Goal: Complete application form

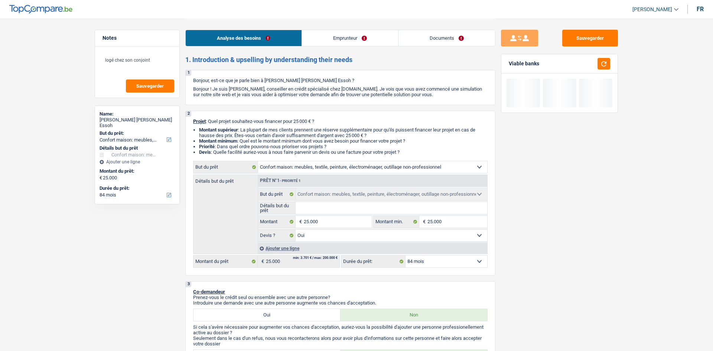
select select "household"
select select "84"
drag, startPoint x: 0, startPoint y: 0, endPoint x: 459, endPoint y: 37, distance: 460.7
click at [460, 37] on link "Documents" at bounding box center [446, 38] width 97 height 16
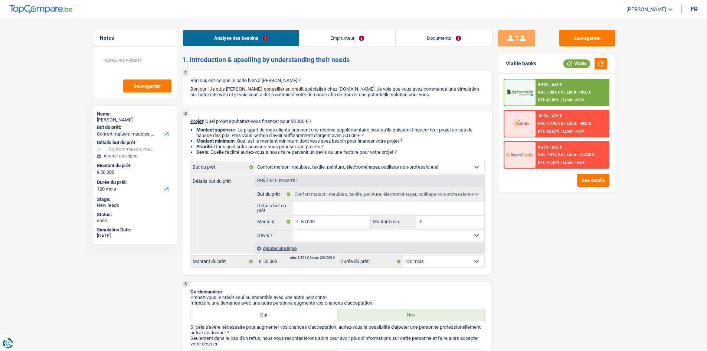
select select "household"
select select "120"
select select "household"
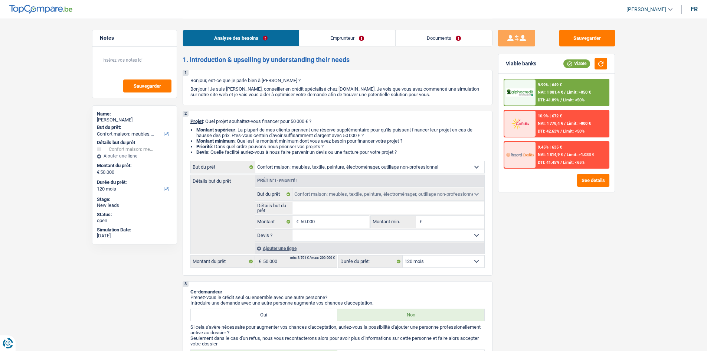
select select "120"
select select "worker"
select select "netSalary"
select select "rents"
select select "household"
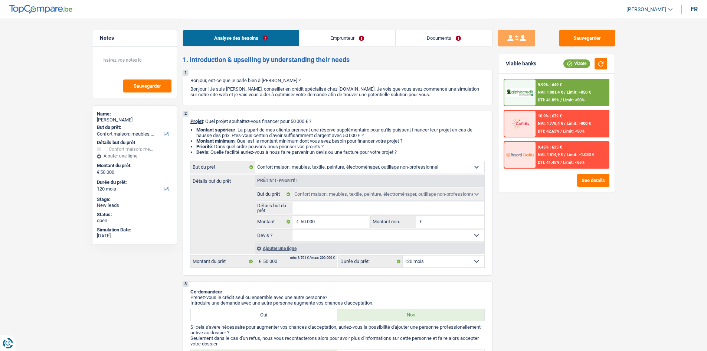
select select "household"
select select "120"
click at [323, 36] on link "Emprunteur" at bounding box center [347, 38] width 96 height 16
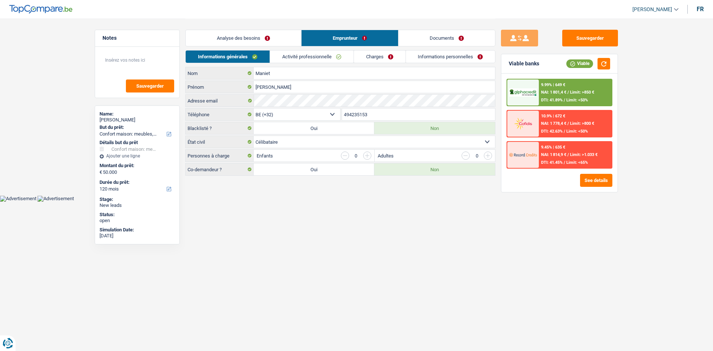
click at [303, 53] on link "Activité professionnelle" at bounding box center [312, 56] width 84 height 12
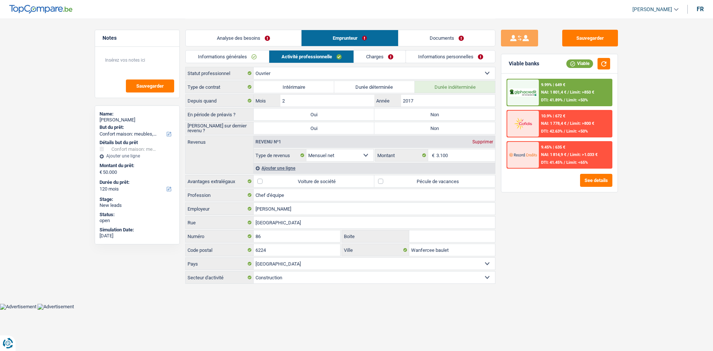
click at [356, 53] on link "Charges" at bounding box center [380, 56] width 52 height 12
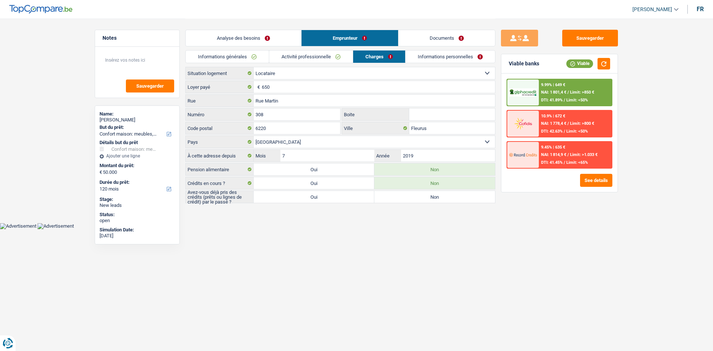
click at [240, 37] on link "Analyse des besoins" at bounding box center [243, 38] width 115 height 16
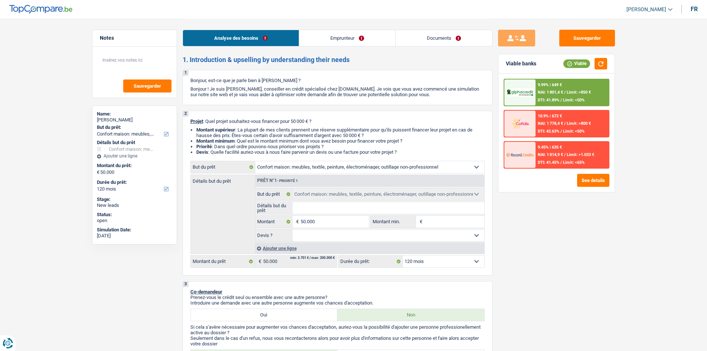
click at [298, 165] on select "Confort maison: meubles, textile, peinture, électroménager, outillage non-profe…" at bounding box center [369, 167] width 229 height 12
select select "houseOrGarden"
click at [255, 161] on select "Confort maison: meubles, textile, peinture, électroménager, outillage non-profe…" at bounding box center [369, 167] width 229 height 12
select select "houseOrGarden"
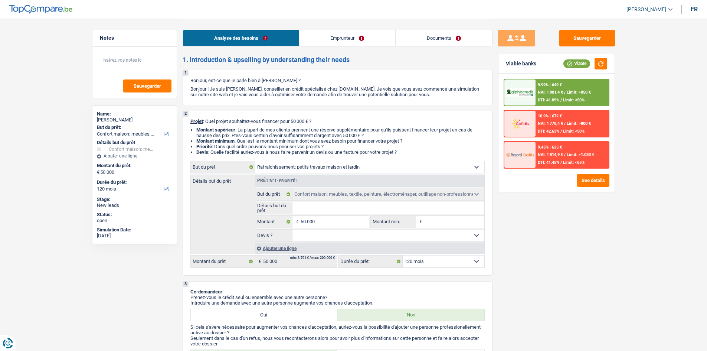
select select "houseOrGarden"
select select "household"
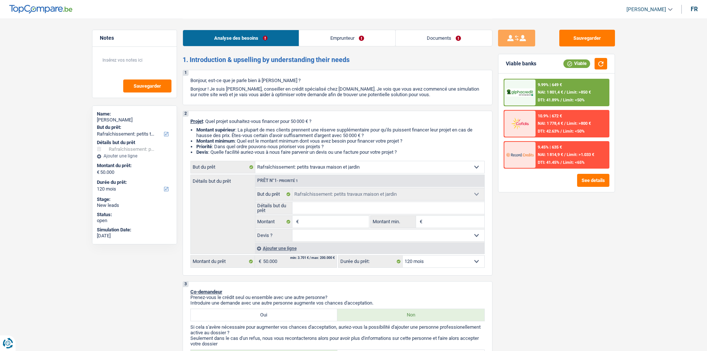
select select "household"
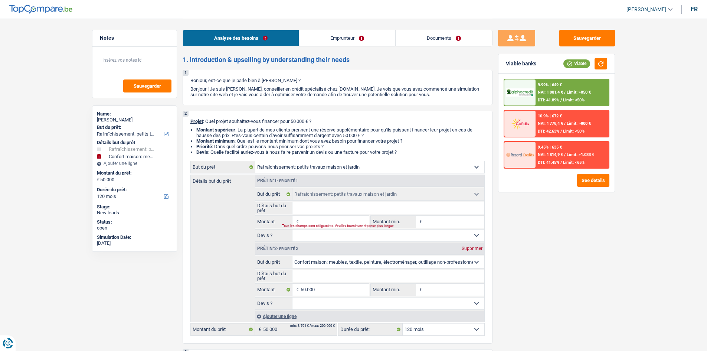
click at [469, 250] on div "Supprimer" at bounding box center [472, 248] width 25 height 4
type input "0"
select select
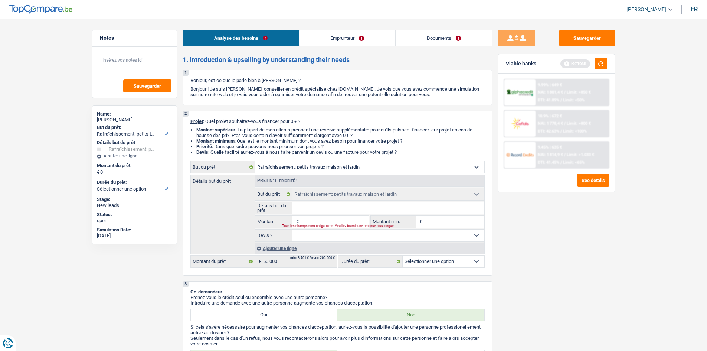
click at [349, 223] on input "Montant" at bounding box center [335, 222] width 68 height 12
type input "5"
type input "50"
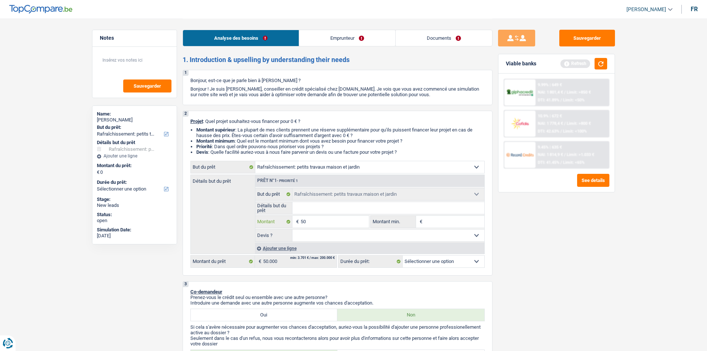
type input "500"
type input "5.000"
type input "50.000"
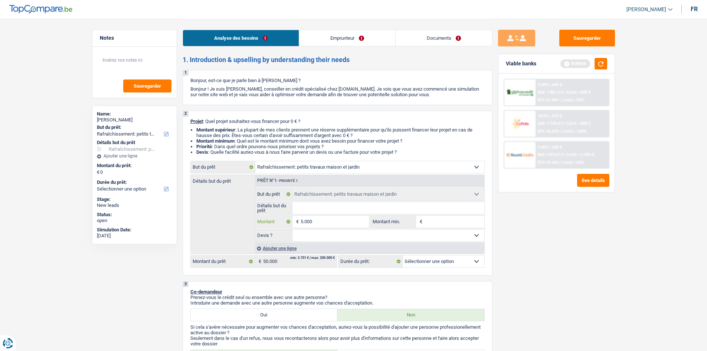
type input "50.000"
select select "144"
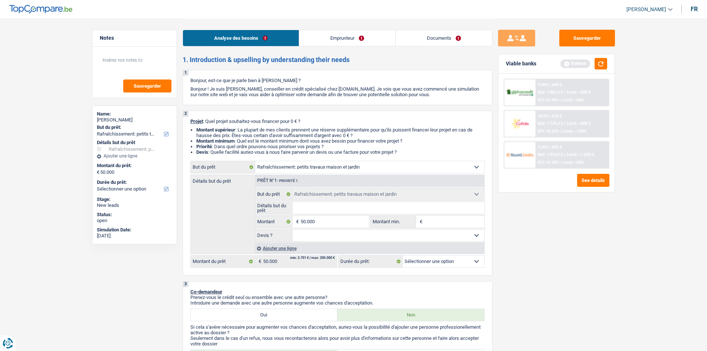
select select "144"
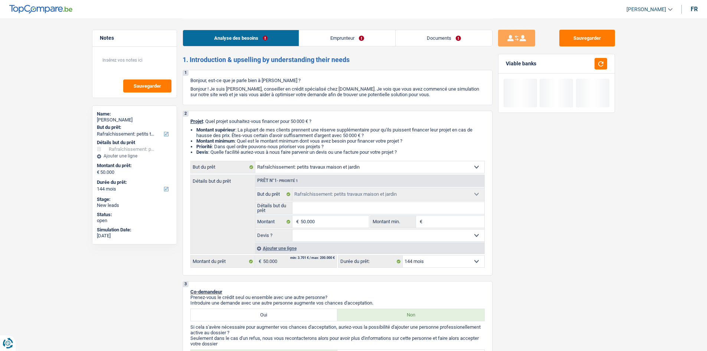
click at [532, 242] on div "Sauvegarder Viable banks" at bounding box center [557, 184] width 128 height 309
click at [435, 224] on input "Montant min." at bounding box center [454, 222] width 60 height 12
type input "5"
type input "50"
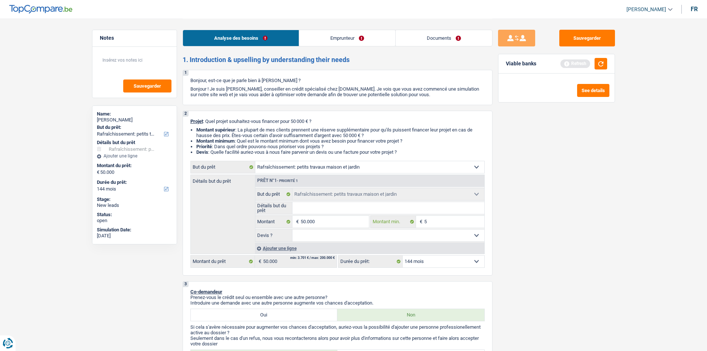
type input "50"
type input "500"
type input "5.000"
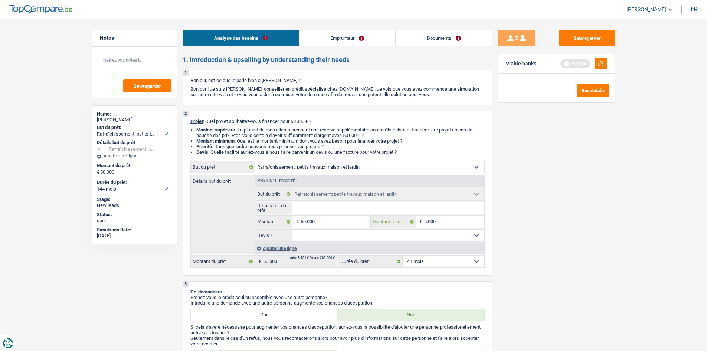
type input "50.000"
drag, startPoint x: 522, startPoint y: 247, endPoint x: 464, endPoint y: 238, distance: 58.3
click at [521, 247] on div "Sauvegarder Viable banks Refresh See details" at bounding box center [557, 184] width 128 height 309
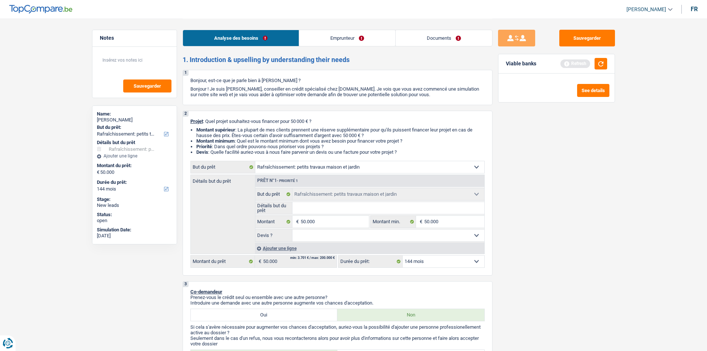
click at [458, 235] on select "Oui Non Non répondu Sélectionner une option" at bounding box center [389, 235] width 192 height 12
select select "false"
click at [293, 229] on select "Oui Non Non répondu Sélectionner une option" at bounding box center [389, 235] width 192 height 12
select select "false"
click at [442, 264] on select "12 mois 18 mois 24 mois 30 mois 36 mois 42 mois 48 mois 60 mois 72 mois 84 mois…" at bounding box center [444, 261] width 82 height 12
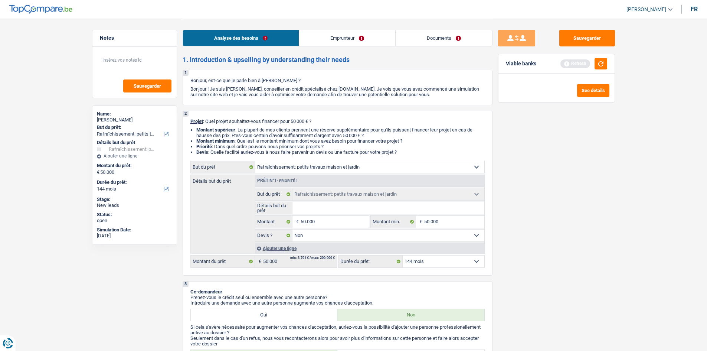
select select "120"
click at [403, 255] on select "12 mois 18 mois 24 mois 30 mois 36 mois 42 mois 48 mois 60 mois 72 mois 84 mois…" at bounding box center [444, 261] width 82 height 12
select select "120"
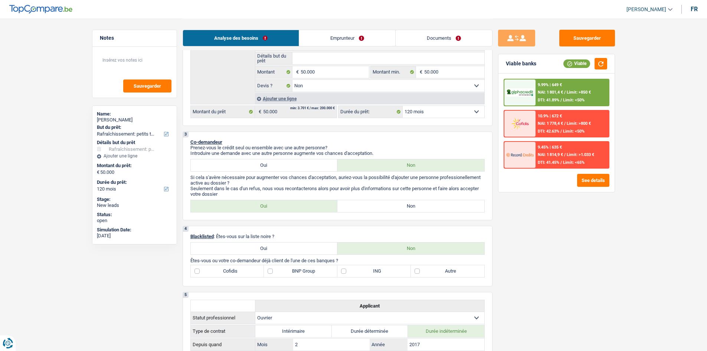
scroll to position [186, 0]
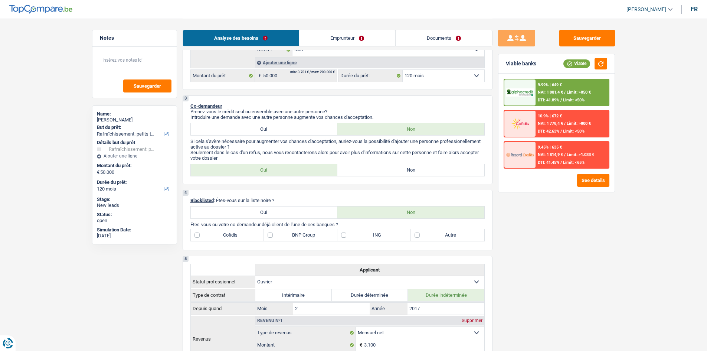
click at [441, 233] on label "Autre" at bounding box center [448, 235] width 74 height 12
click at [441, 233] on input "Autre" at bounding box center [448, 235] width 74 height 12
checkbox input "true"
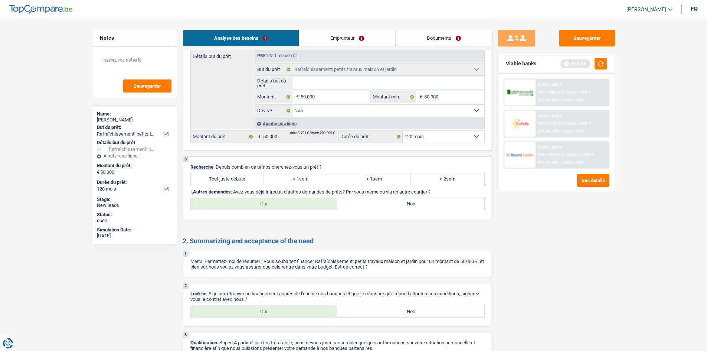
scroll to position [668, 0]
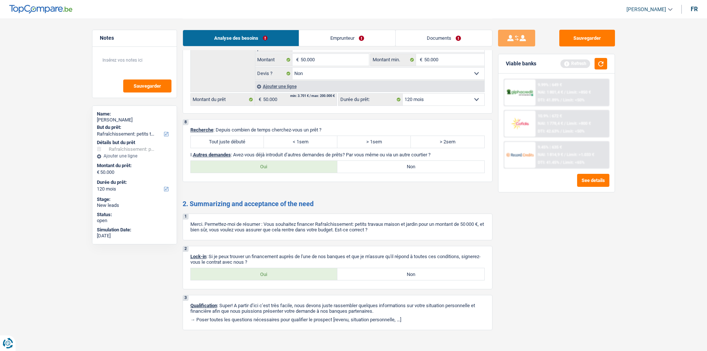
click at [366, 166] on label "Non" at bounding box center [410, 167] width 147 height 12
click at [366, 166] on input "Non" at bounding box center [410, 167] width 147 height 12
radio input "true"
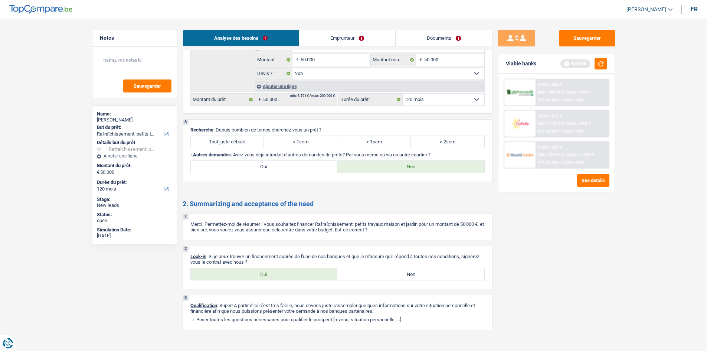
click at [244, 143] on label "Tout juste débuté" at bounding box center [228, 142] width 74 height 12
click at [244, 143] on input "Tout juste débuté" at bounding box center [228, 142] width 74 height 12
radio input "true"
click at [317, 268] on div "Oui Non Tous les champs sont obligatoires. Veuillez sélectionner une option" at bounding box center [337, 274] width 294 height 13
drag, startPoint x: 316, startPoint y: 272, endPoint x: 300, endPoint y: 275, distance: 15.9
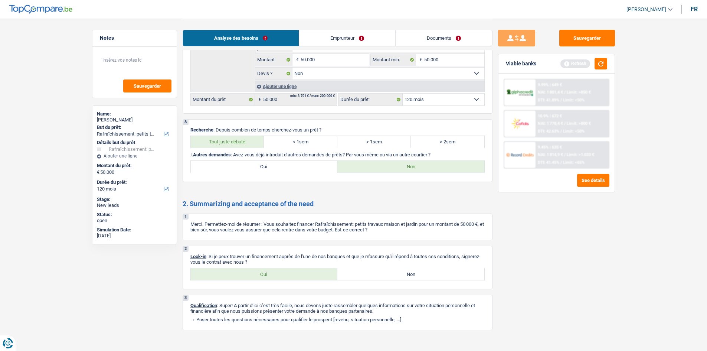
click at [314, 272] on label "Oui" at bounding box center [264, 274] width 147 height 12
click at [314, 272] on input "Oui" at bounding box center [264, 274] width 147 height 12
radio input "true"
click at [339, 34] on link "Emprunteur" at bounding box center [347, 38] width 96 height 16
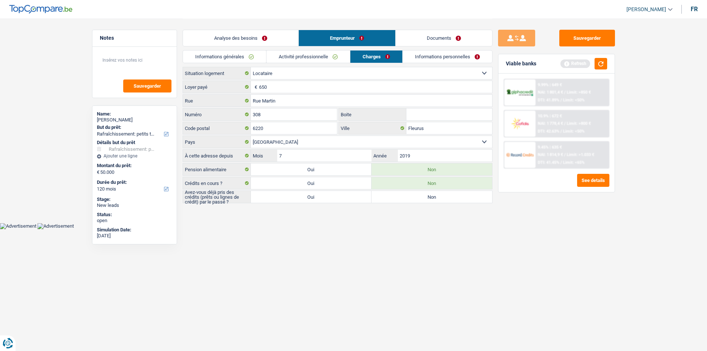
scroll to position [0, 0]
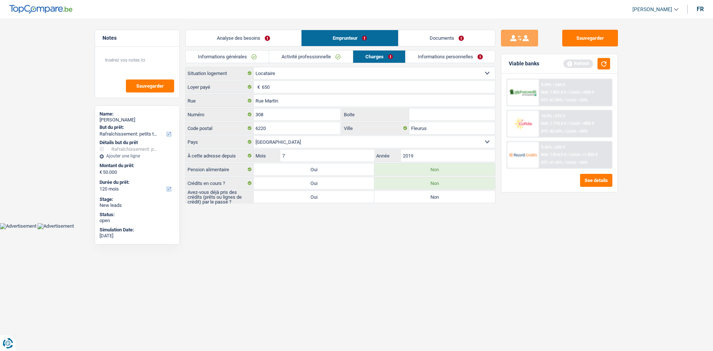
click at [254, 36] on link "Analyse des besoins" at bounding box center [243, 38] width 115 height 16
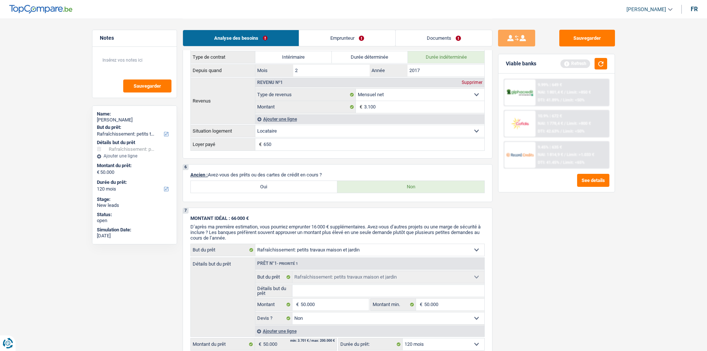
scroll to position [334, 0]
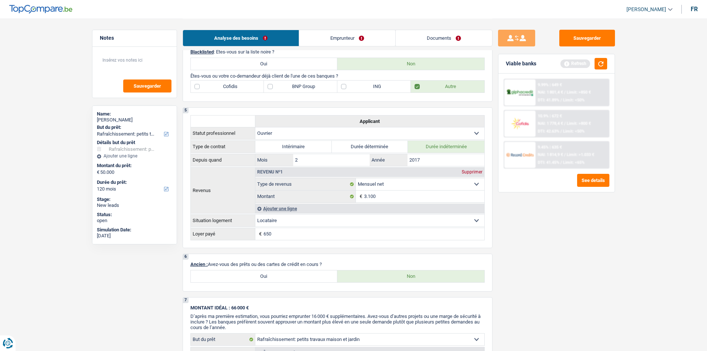
click at [347, 33] on link "Emprunteur" at bounding box center [347, 38] width 96 height 16
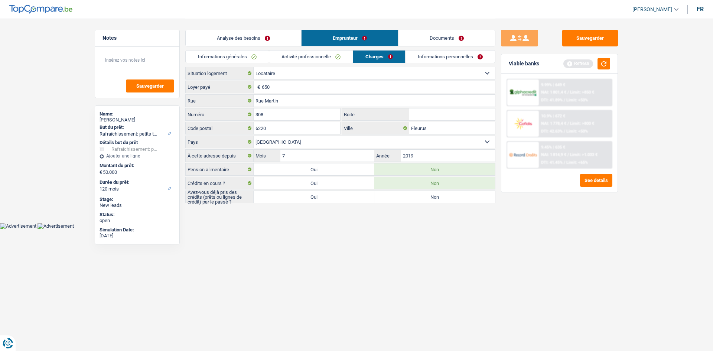
click at [245, 55] on link "Informations générales" at bounding box center [227, 56] width 83 height 12
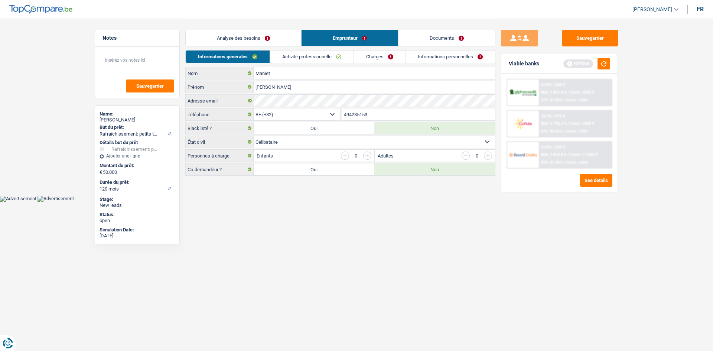
click at [330, 55] on link "Activité professionnelle" at bounding box center [312, 56] width 84 height 12
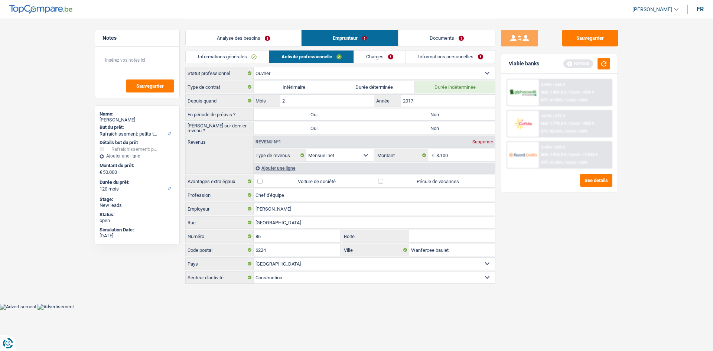
click at [279, 164] on div "Ajouter une ligne" at bounding box center [374, 168] width 241 height 11
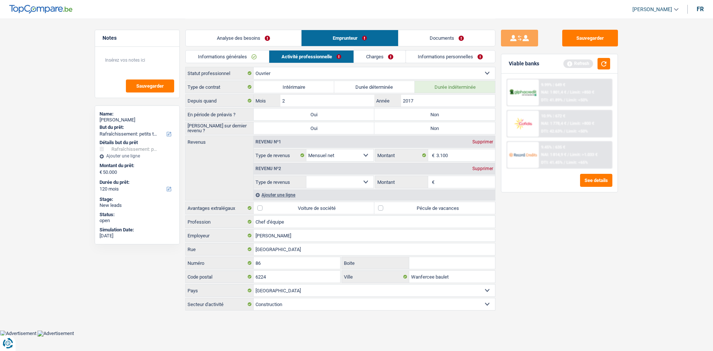
click at [476, 168] on div "Supprimer" at bounding box center [482, 168] width 25 height 4
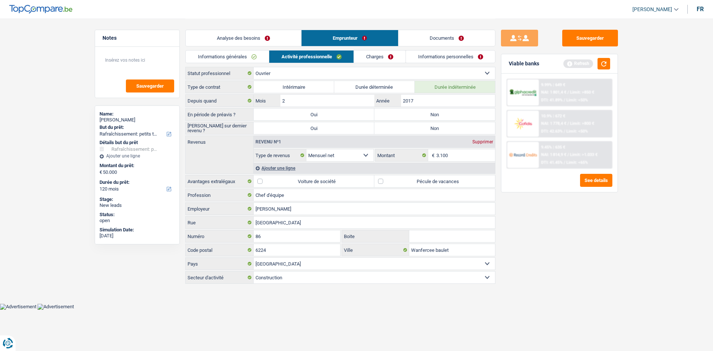
click at [433, 174] on div "Type de contrat Intérimaire Durée déterminée Durée indéterminée Depuis quand 2 …" at bounding box center [340, 182] width 310 height 203
click at [459, 179] on label "Pécule de vacances" at bounding box center [434, 181] width 121 height 12
click at [459, 179] on input "Pécule de vacances" at bounding box center [434, 181] width 121 height 12
checkbox input "true"
drag, startPoint x: 536, startPoint y: 261, endPoint x: 528, endPoint y: 251, distance: 12.9
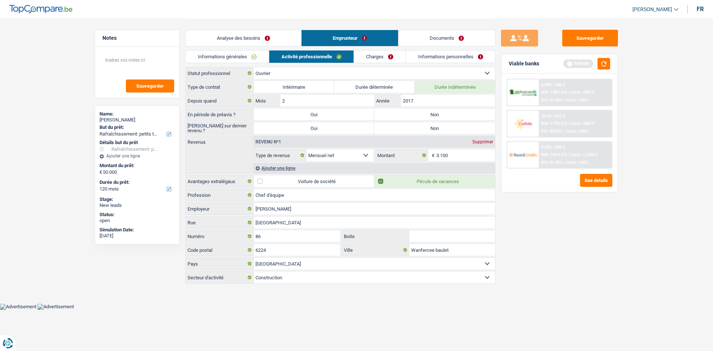
click at [536, 260] on div "Sauvegarder Viable banks Refresh 9.99% | 649 € NAI: 1 801,4 € / Limit: >850 € D…" at bounding box center [559, 184] width 128 height 309
click at [408, 112] on label "Non" at bounding box center [434, 114] width 121 height 12
click at [408, 112] on input "Non" at bounding box center [434, 114] width 121 height 12
radio input "true"
click at [401, 124] on label "Non" at bounding box center [434, 128] width 121 height 12
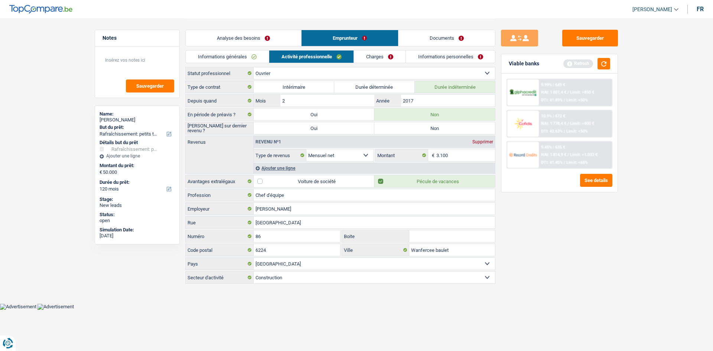
click at [401, 124] on input "Non" at bounding box center [434, 128] width 121 height 12
radio input "true"
click at [372, 56] on link "Charges" at bounding box center [380, 56] width 52 height 12
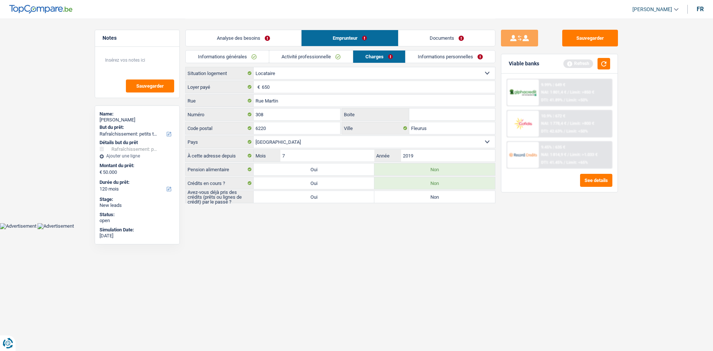
click at [288, 53] on link "Activité professionnelle" at bounding box center [311, 56] width 84 height 12
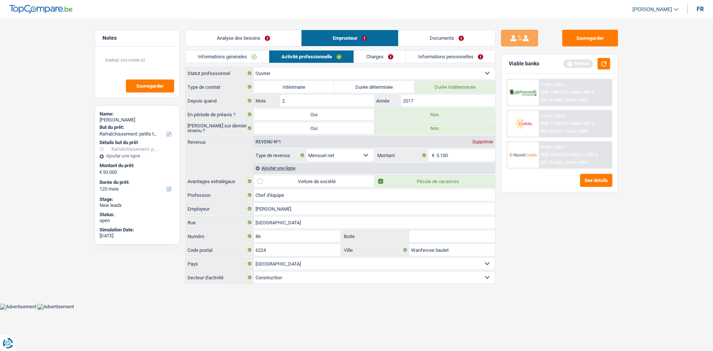
click at [354, 52] on link "Charges" at bounding box center [380, 56] width 52 height 12
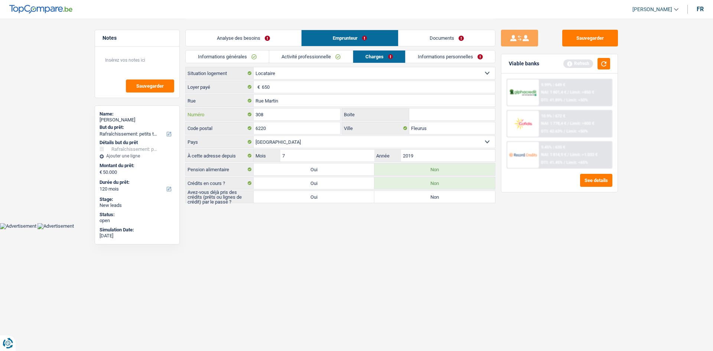
click at [282, 117] on input "308" at bounding box center [297, 114] width 87 height 12
type input "3"
click at [427, 111] on input "Boite" at bounding box center [452, 114] width 86 height 12
drag, startPoint x: 454, startPoint y: 248, endPoint x: 448, endPoint y: 241, distance: 9.2
click at [453, 229] on html "Vous avez le contrôle de vos données Nous utilisons des cookies, tout comme nos…" at bounding box center [356, 114] width 713 height 229
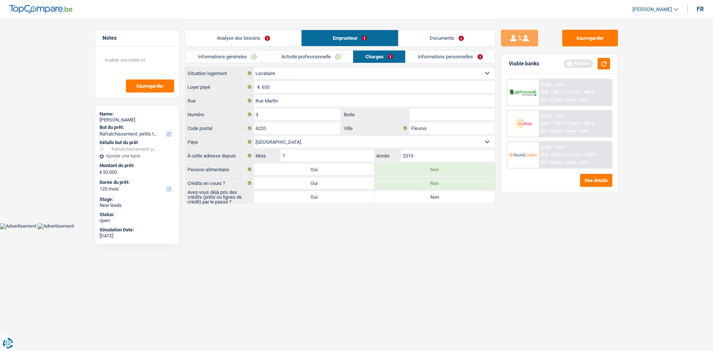
click at [420, 56] on link "Informations personnelles" at bounding box center [449, 56] width 89 height 12
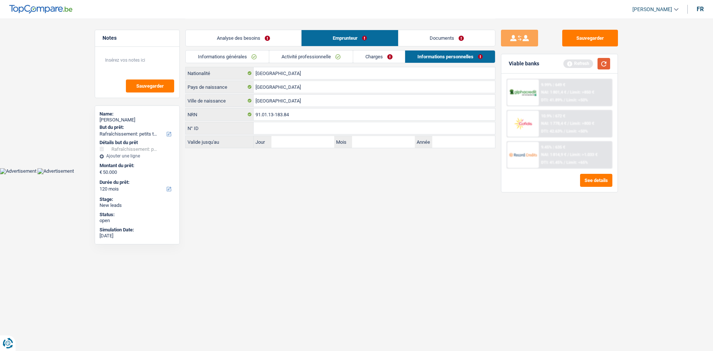
click at [602, 65] on button "button" at bounding box center [603, 64] width 13 height 12
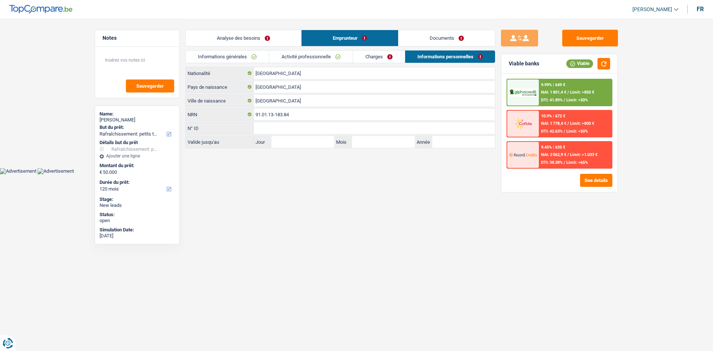
click at [231, 39] on link "Analyse des besoins" at bounding box center [243, 38] width 115 height 16
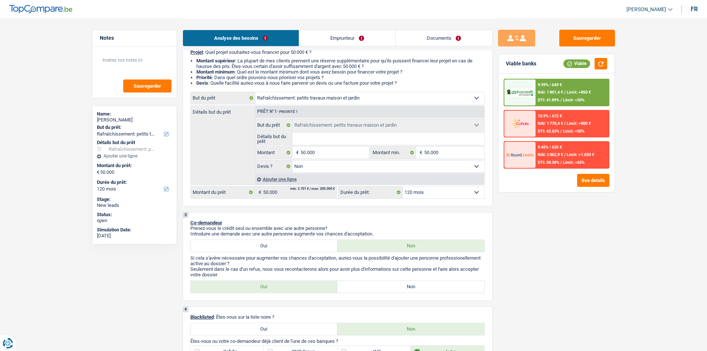
scroll to position [111, 0]
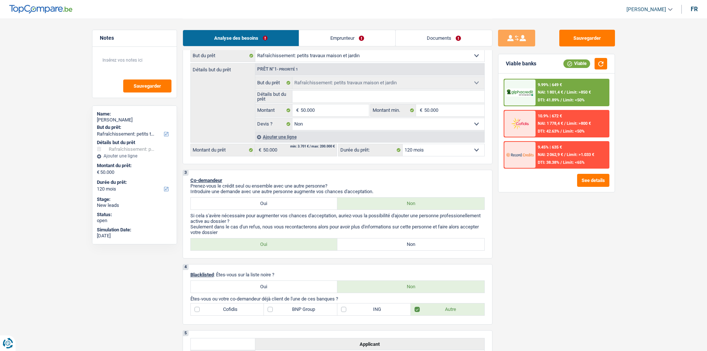
click at [542, 89] on div "9.99% | 649 € NAI: 1 801,4 € / Limit: >850 € DTI: 41.89% / Limit: <50%" at bounding box center [572, 92] width 73 height 26
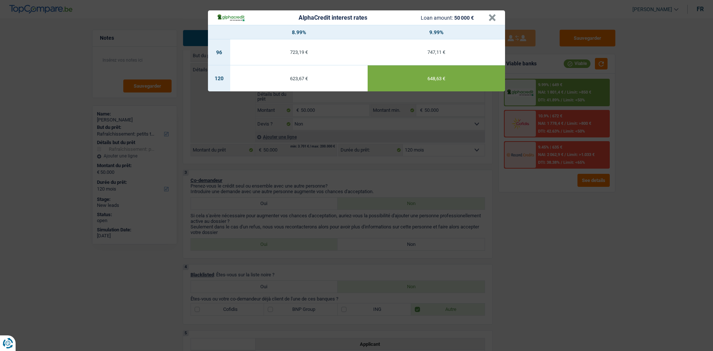
click at [574, 252] on div "AlphaCredit interest rates Loan amount: 50 000 € × 8.99% 9.99% 96 723,19 € 747,…" at bounding box center [356, 175] width 713 height 351
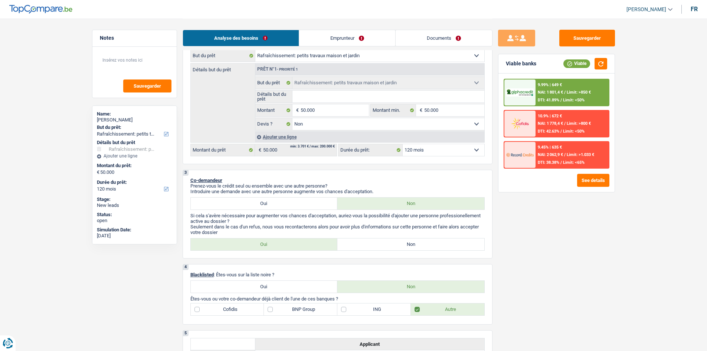
click at [366, 247] on label "Non" at bounding box center [410, 244] width 147 height 12
click at [366, 247] on input "Non" at bounding box center [410, 244] width 147 height 12
radio input "true"
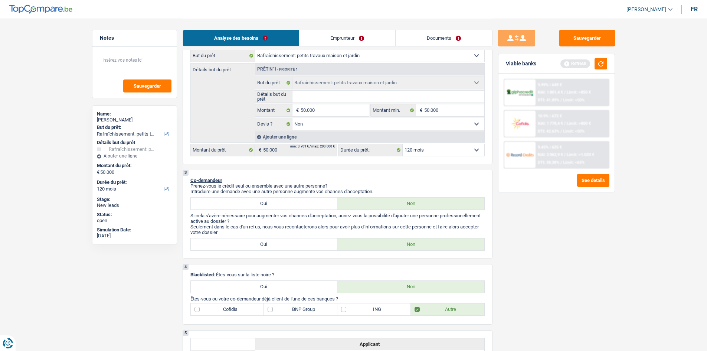
click at [606, 69] on div "Viable banks Refresh" at bounding box center [557, 63] width 116 height 19
click at [603, 63] on button "button" at bounding box center [601, 64] width 13 height 12
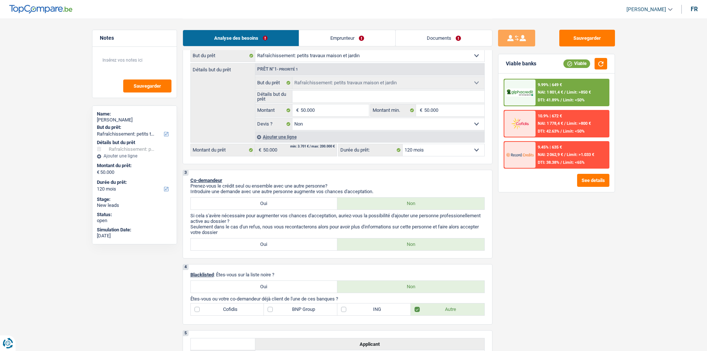
click at [539, 95] on div "9.99% | 649 € NAI: 1 801,4 € / Limit: >850 € DTI: 41.89% / Limit: <50%" at bounding box center [572, 92] width 73 height 26
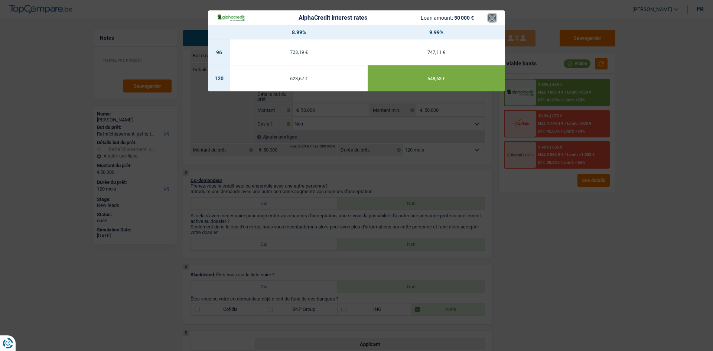
click at [492, 21] on button "×" at bounding box center [492, 17] width 8 height 7
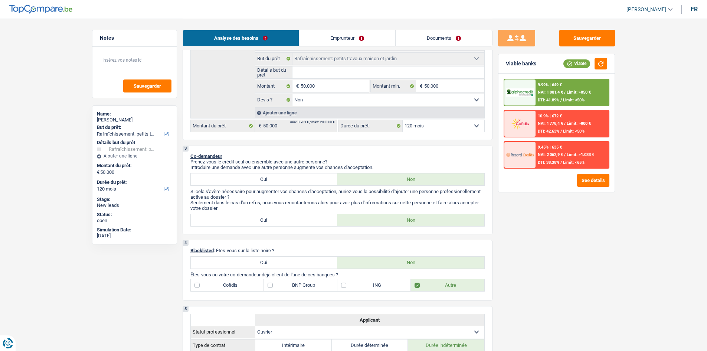
scroll to position [149, 0]
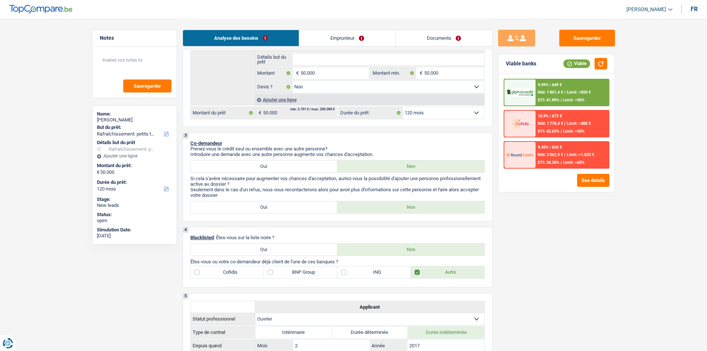
click at [536, 89] on div "9.99% | 649 € NAI: 1 801,4 € / Limit: >850 € DTI: 41.89% / Limit: <50%" at bounding box center [572, 92] width 73 height 26
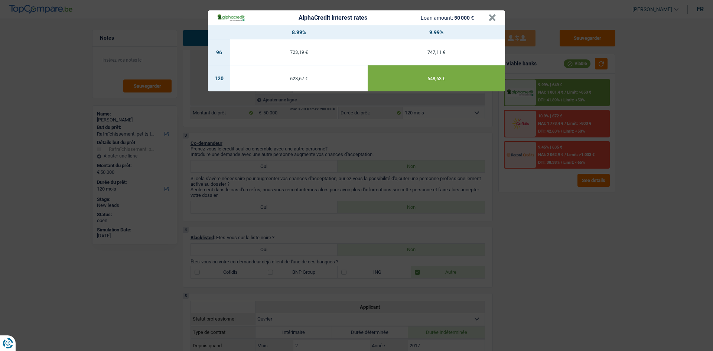
click at [520, 208] on div "AlphaCredit interest rates Loan amount: 50 000 € × 8.99% 9.99% 96 723,19 € 747,…" at bounding box center [356, 175] width 713 height 351
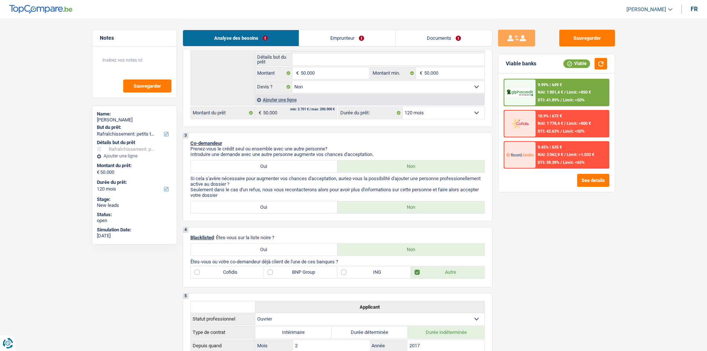
click at [567, 230] on div "Sauvegarder Viable banks Viable 9.99% | 649 € NAI: 1 801,4 € / Limit: >850 € DT…" at bounding box center [557, 184] width 128 height 309
click at [412, 43] on link "Documents" at bounding box center [444, 38] width 97 height 16
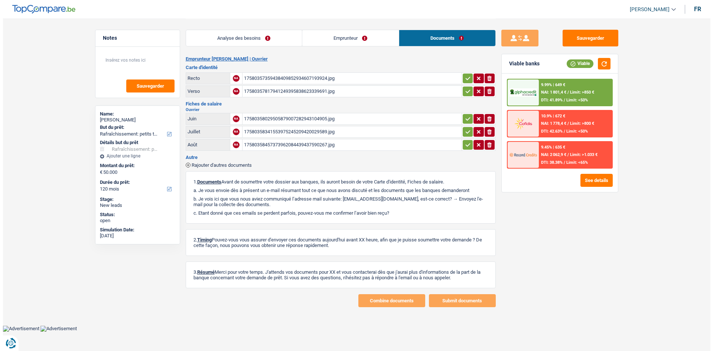
scroll to position [0, 0]
click at [314, 75] on div "17580357359438409852934607193924.jpg" at bounding box center [352, 78] width 216 height 11
click at [279, 91] on div "17580357817941249395838623339691.jpg" at bounding box center [352, 91] width 216 height 11
click at [275, 117] on div "17580358029505879007282943104905.jpg" at bounding box center [352, 118] width 216 height 11
click at [300, 148] on div "17580358457373962084439437590267.jpg" at bounding box center [352, 144] width 216 height 11
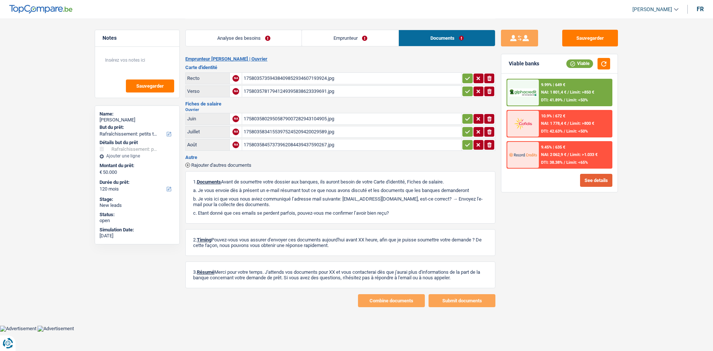
click at [595, 184] on button "See details" at bounding box center [596, 180] width 32 height 13
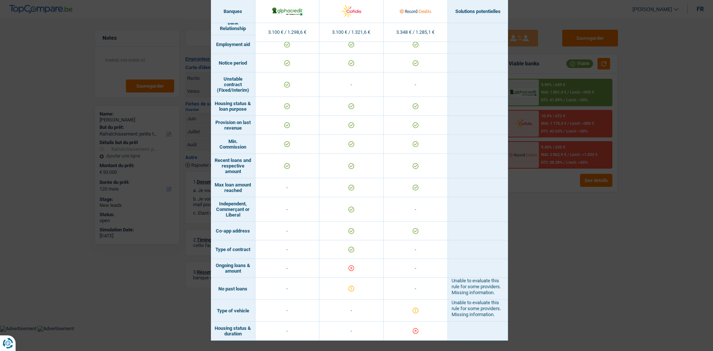
scroll to position [388, 0]
click at [599, 280] on div "Banks conditions × Banques Solutions potentielles Revenus / Charges 3.100 € / 1…" at bounding box center [356, 175] width 713 height 351
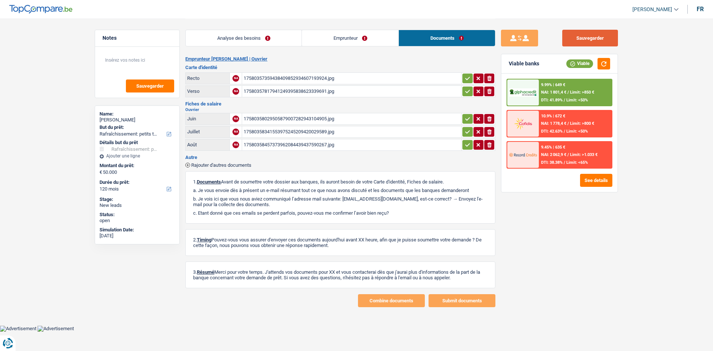
click at [574, 38] on button "Sauvegarder" at bounding box center [590, 38] width 56 height 17
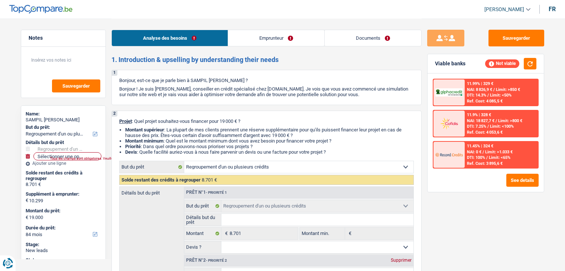
select select "refinancing"
select select "84"
select select "refinancing"
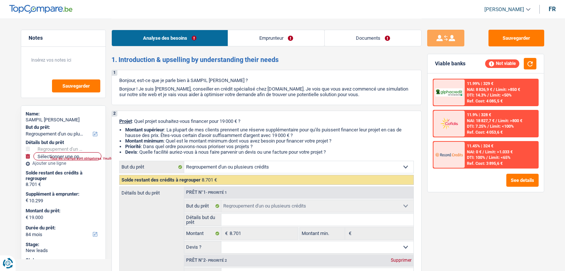
select select "84"
select select "worker"
select select "familyAllowances"
select select "netSalary"
select select "rents"
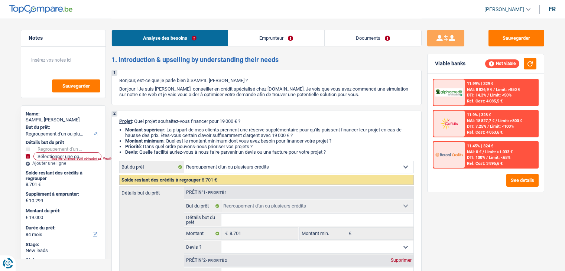
select select "personalLoan"
select select "other"
select select "36"
select select "refinancing"
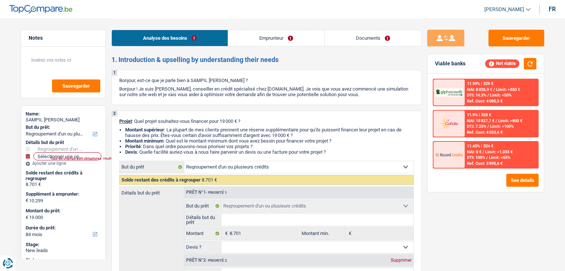
select select "84"
click at [501, 33] on button "Sauvegarder" at bounding box center [516, 38] width 56 height 17
